Goal: Navigation & Orientation: Find specific page/section

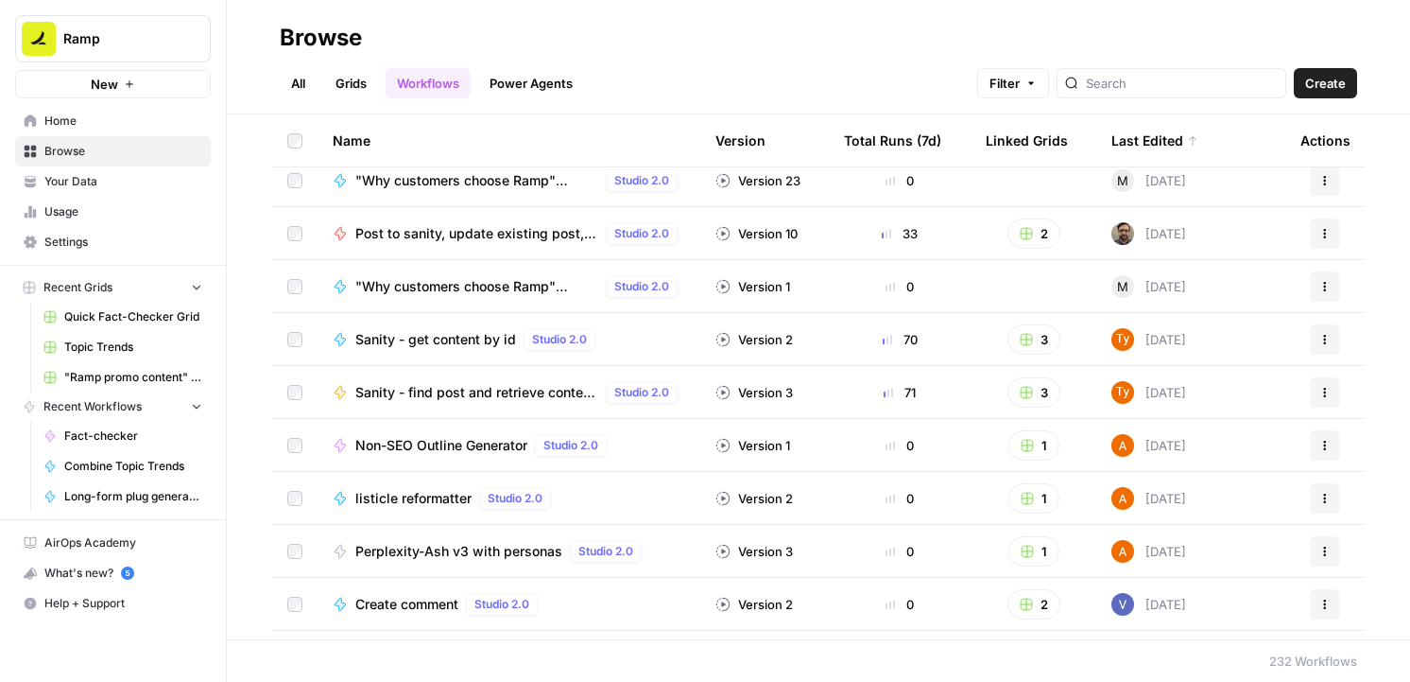
scroll to position [1127, 0]
click at [366, 84] on link "Grids" at bounding box center [351, 83] width 54 height 30
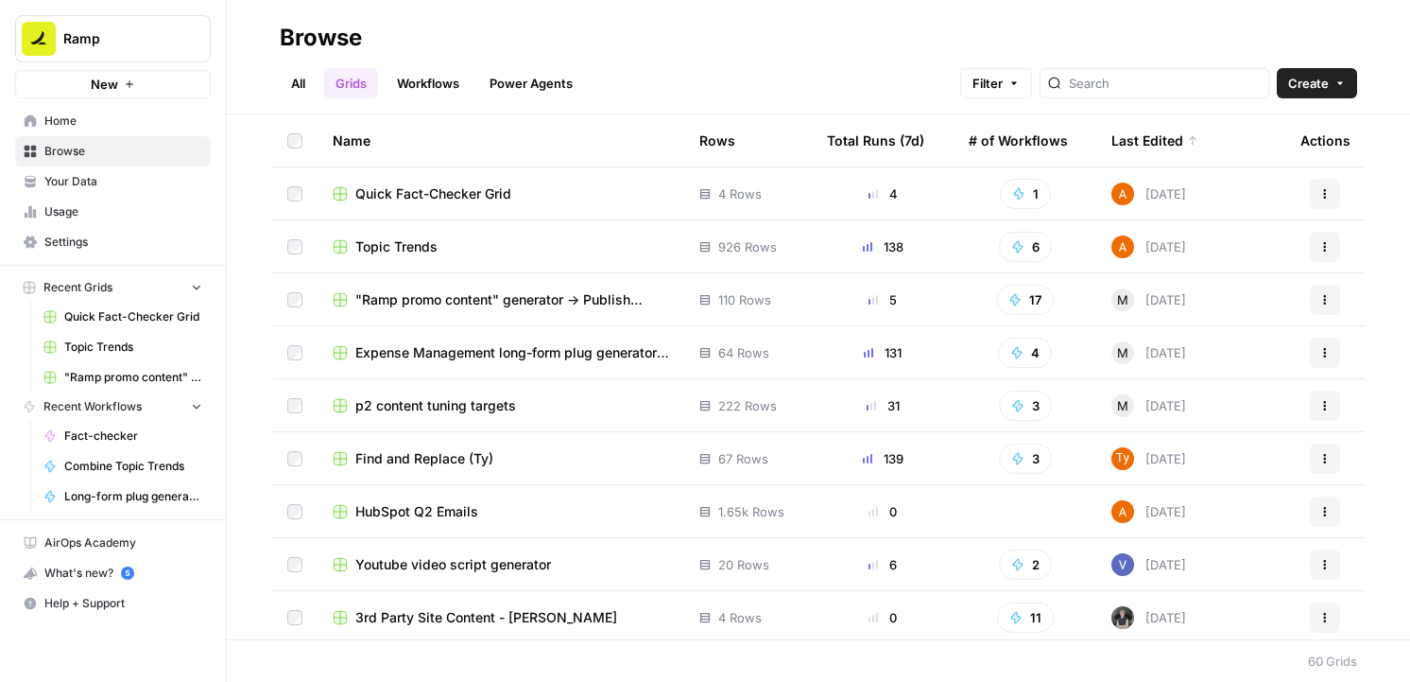
click at [457, 302] on span ""Ramp promo content" generator -> Publish Sanity updates" at bounding box center [512, 299] width 314 height 19
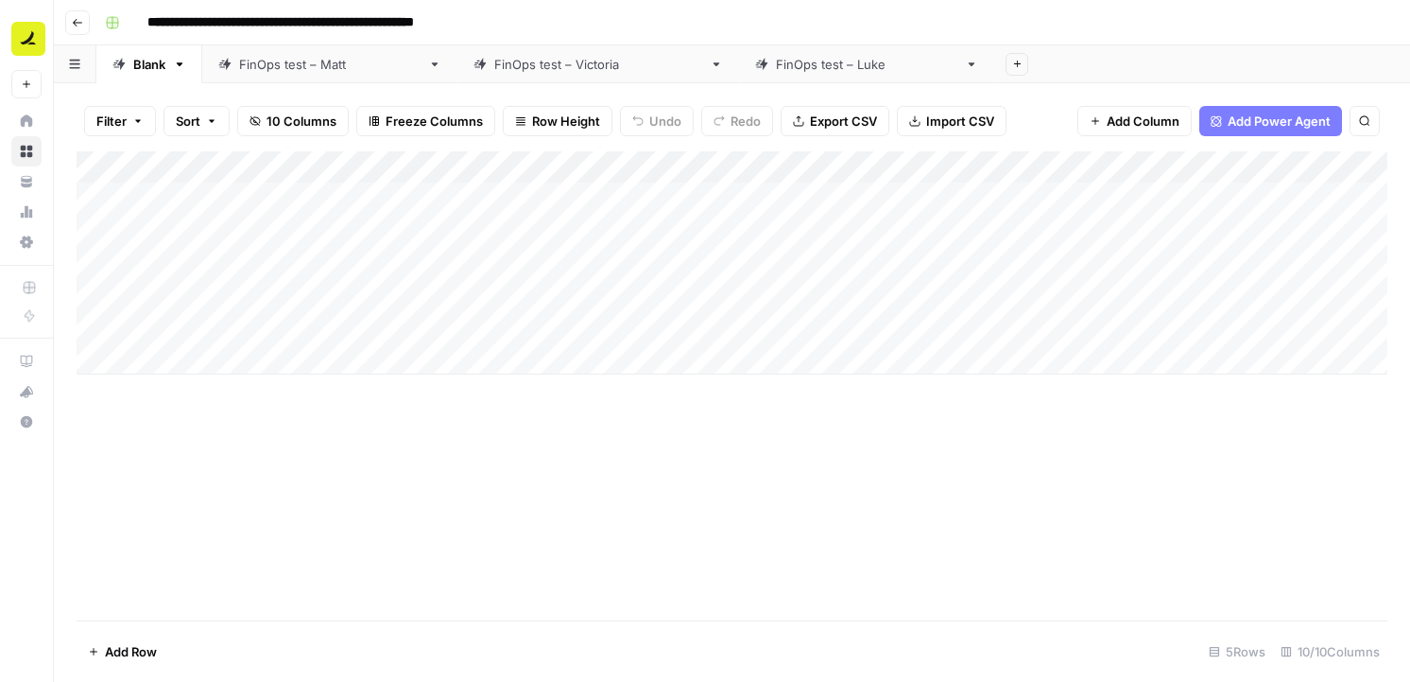
click at [324, 65] on div "FinOps test – [PERSON_NAME]" at bounding box center [330, 64] width 182 height 19
click at [77, 25] on icon "button" at bounding box center [77, 22] width 11 height 11
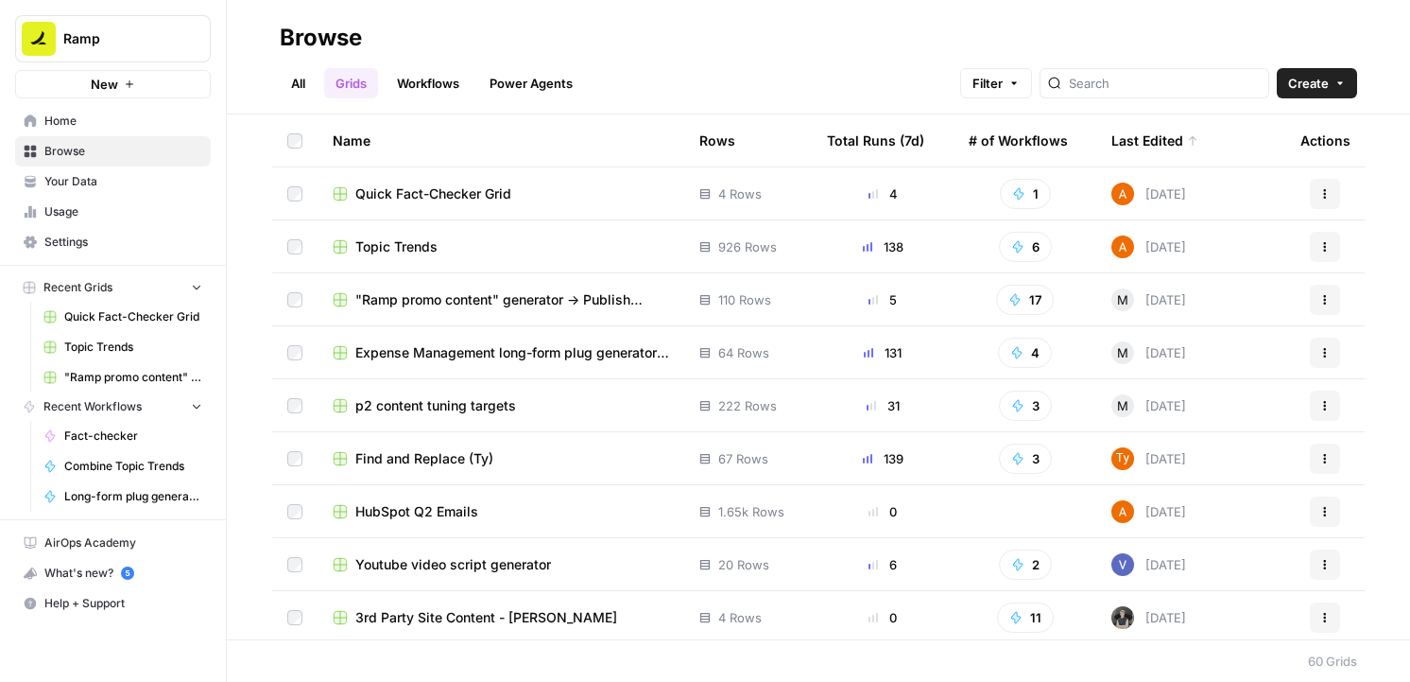
click at [517, 350] on span "Expense Management long-form plug generator --> Publish to Sanity" at bounding box center [512, 352] width 314 height 19
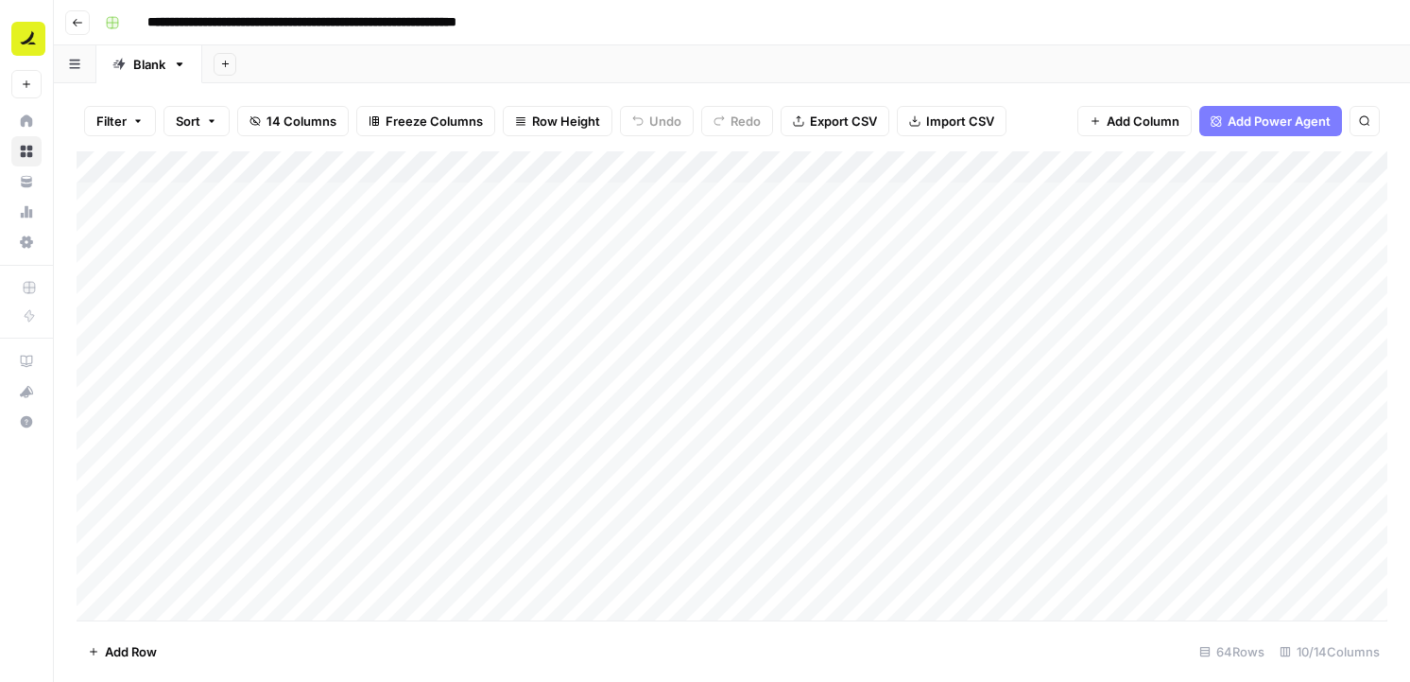
click at [84, 30] on button "Go back" at bounding box center [77, 22] width 25 height 25
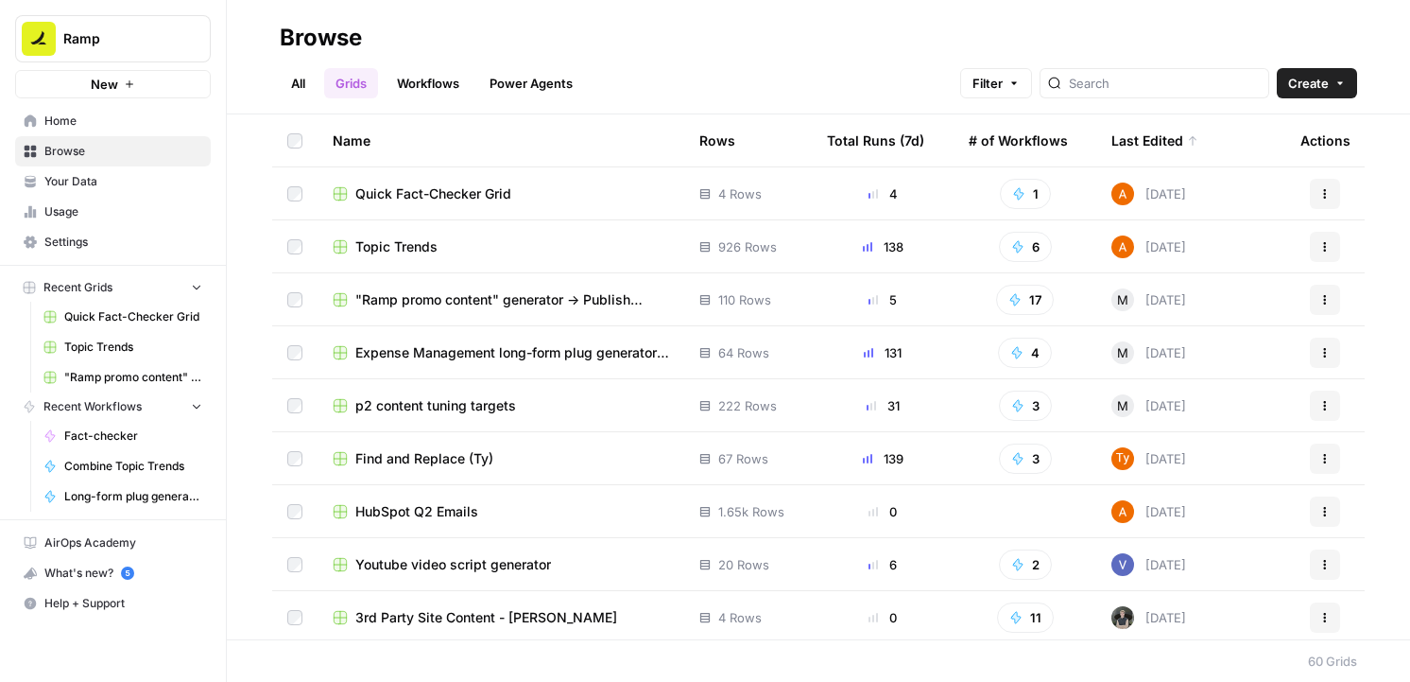
click at [466, 459] on span "Find and Replace (Ty)" at bounding box center [424, 458] width 138 height 19
